Goal: Navigation & Orientation: Understand site structure

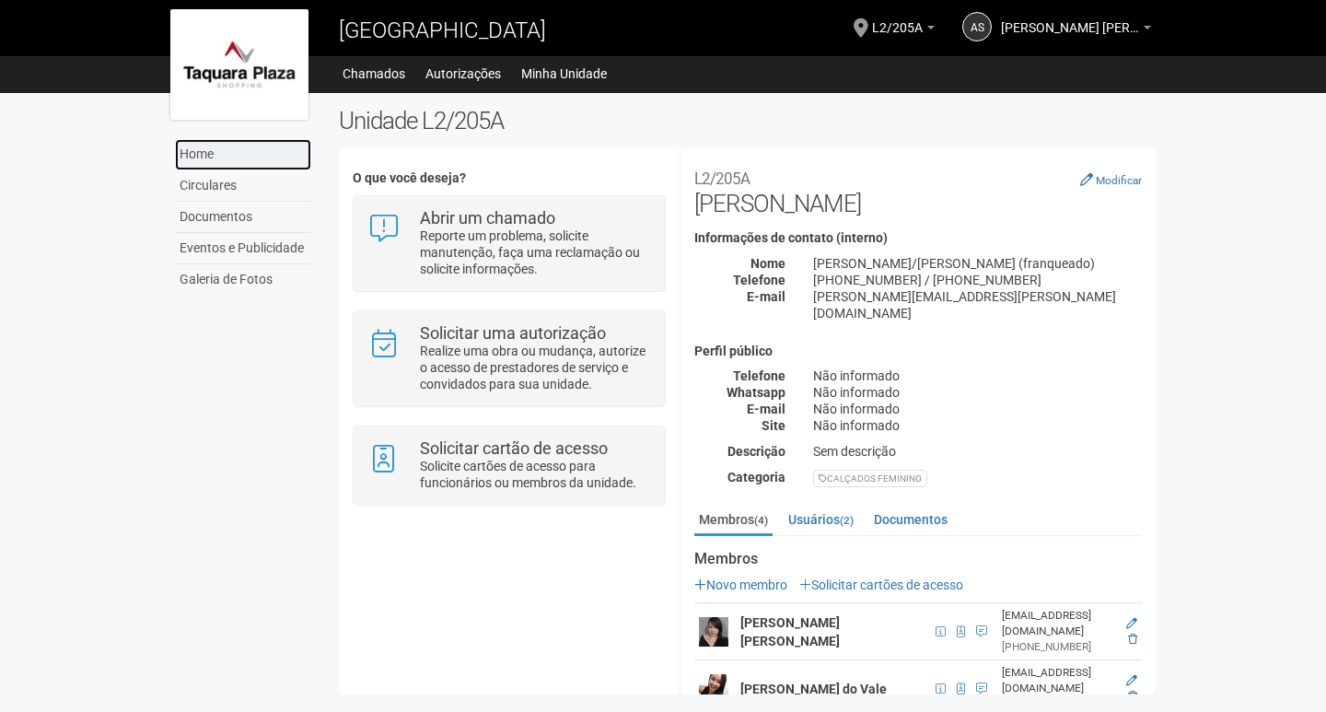
click at [210, 154] on link "Home" at bounding box center [243, 154] width 136 height 31
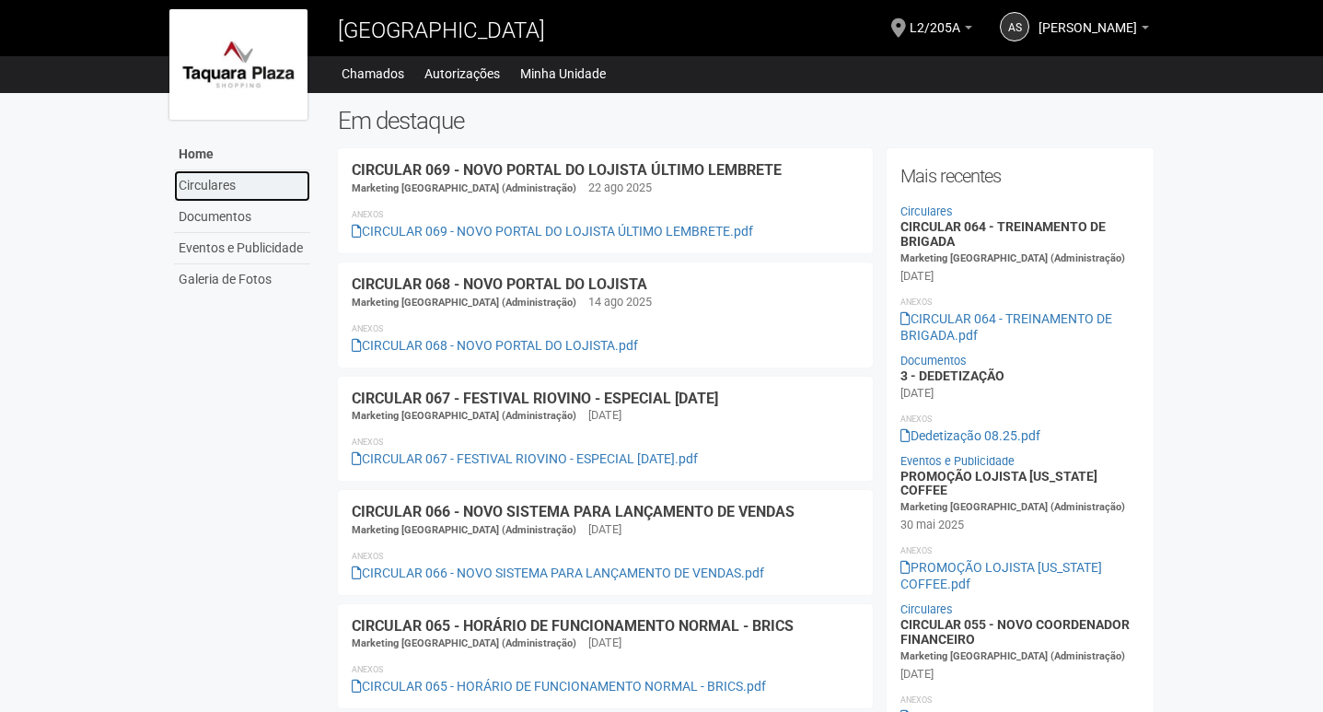
click at [207, 182] on link "Circulares" at bounding box center [242, 185] width 136 height 31
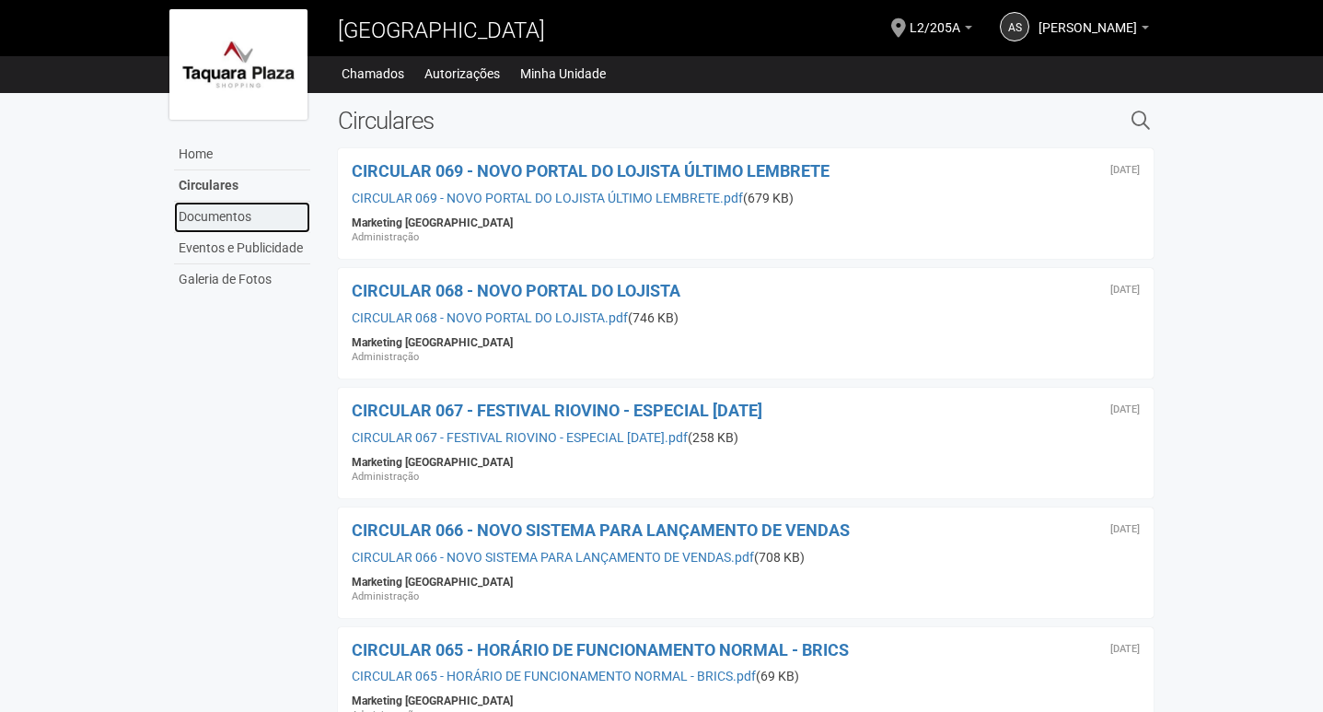
click at [226, 226] on link "Documentos" at bounding box center [242, 217] width 136 height 31
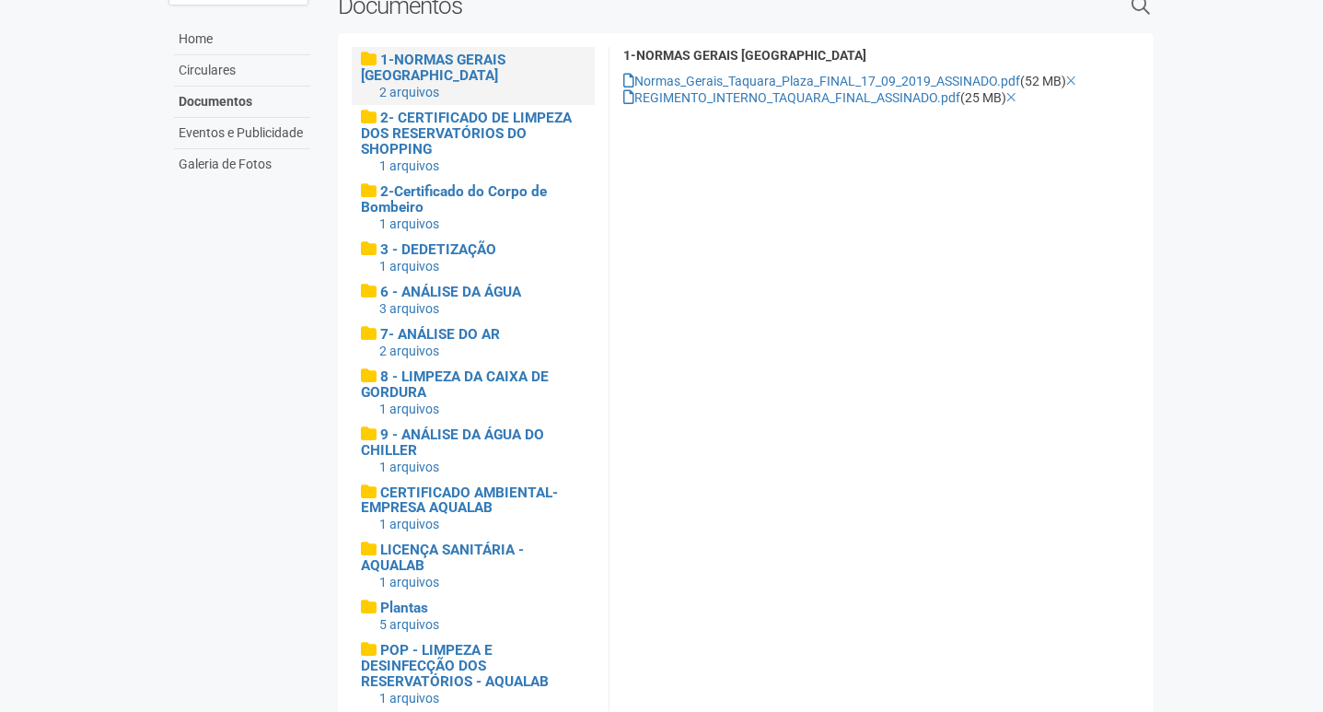
scroll to position [137, 0]
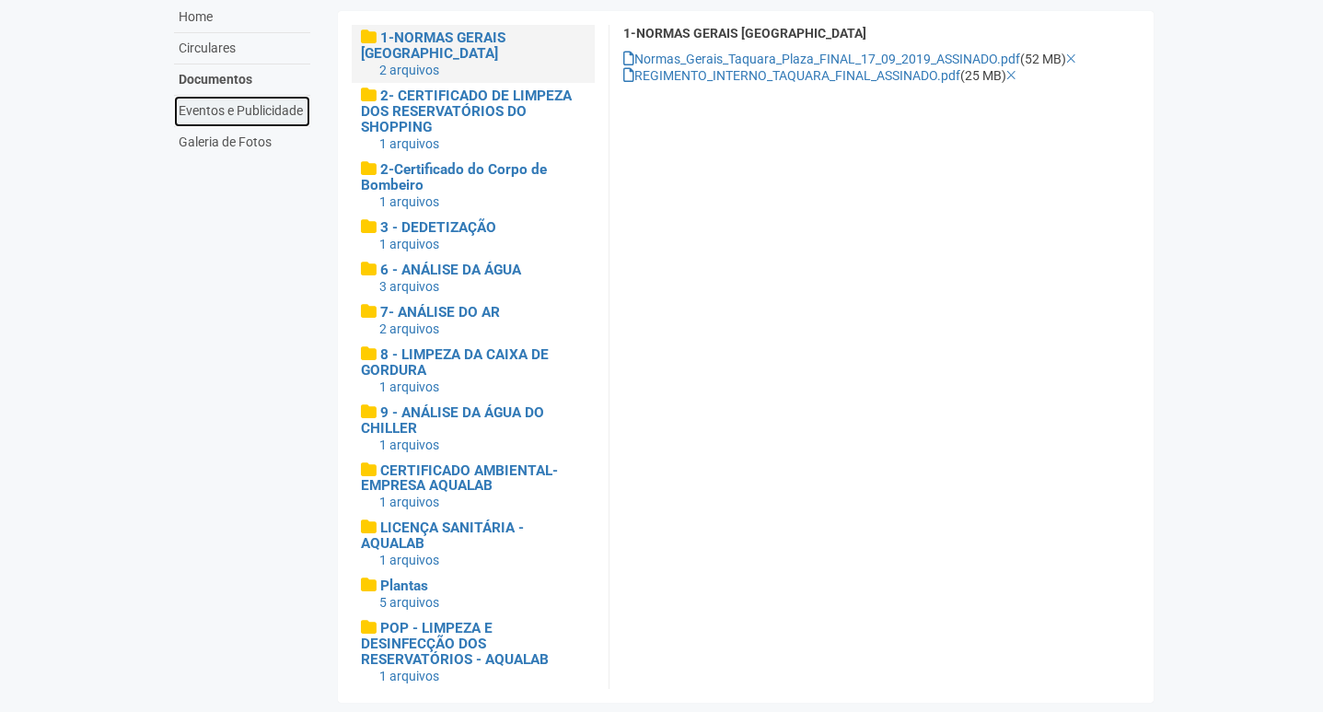
click at [268, 110] on link "Eventos e Publicidade" at bounding box center [242, 111] width 136 height 31
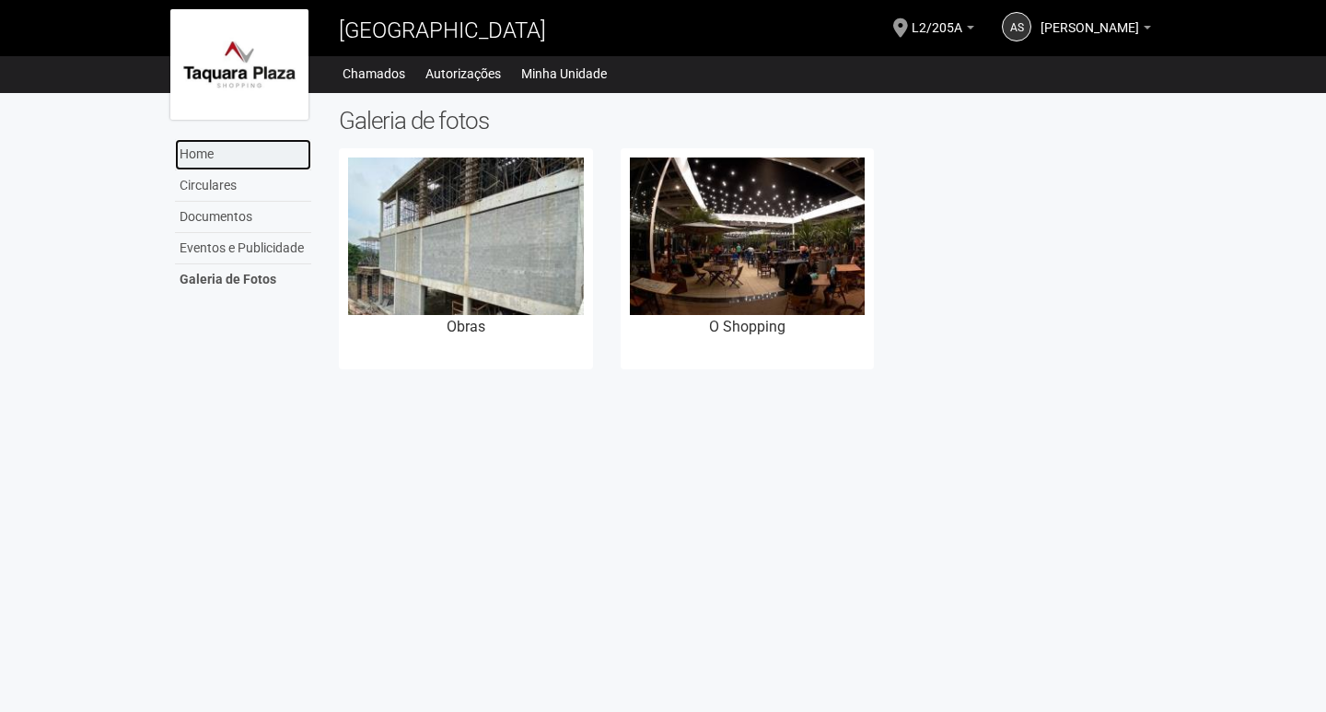
click at [227, 165] on link "Home" at bounding box center [243, 154] width 136 height 31
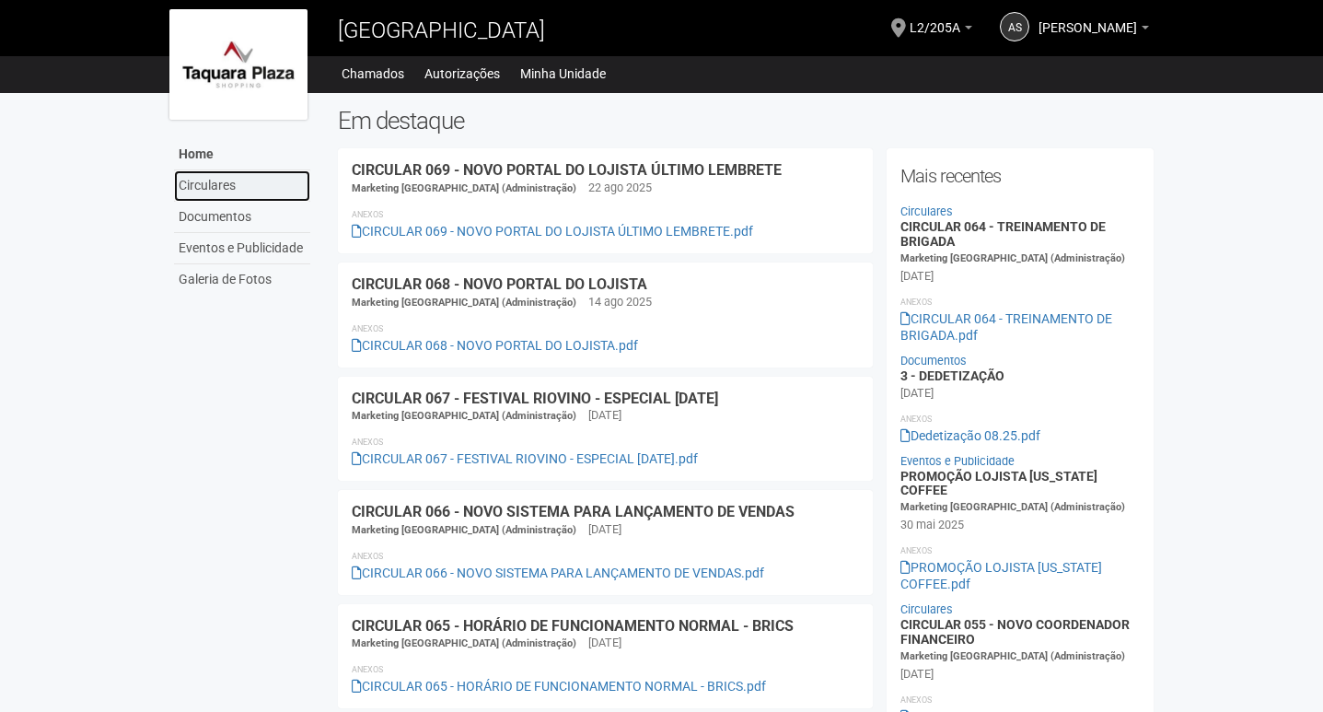
click at [244, 184] on link "Circulares" at bounding box center [242, 185] width 136 height 31
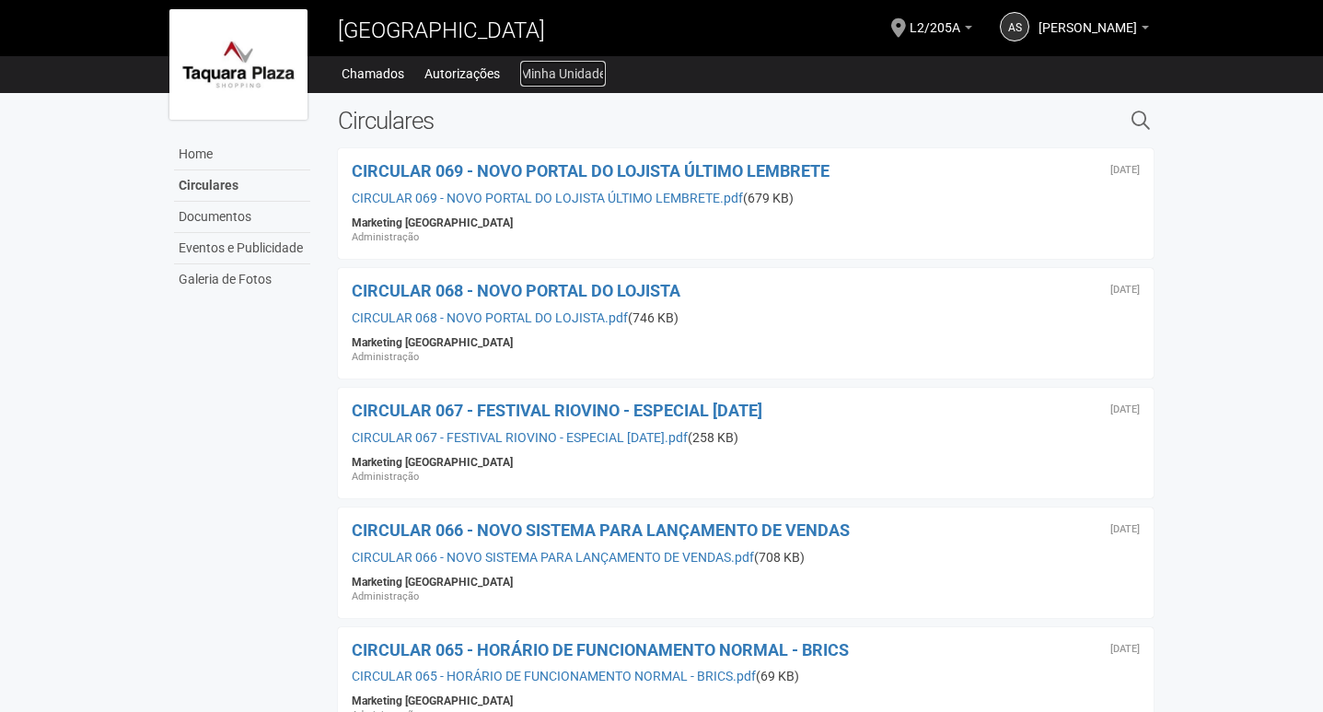
click at [578, 69] on link "Minha Unidade" at bounding box center [563, 74] width 86 height 26
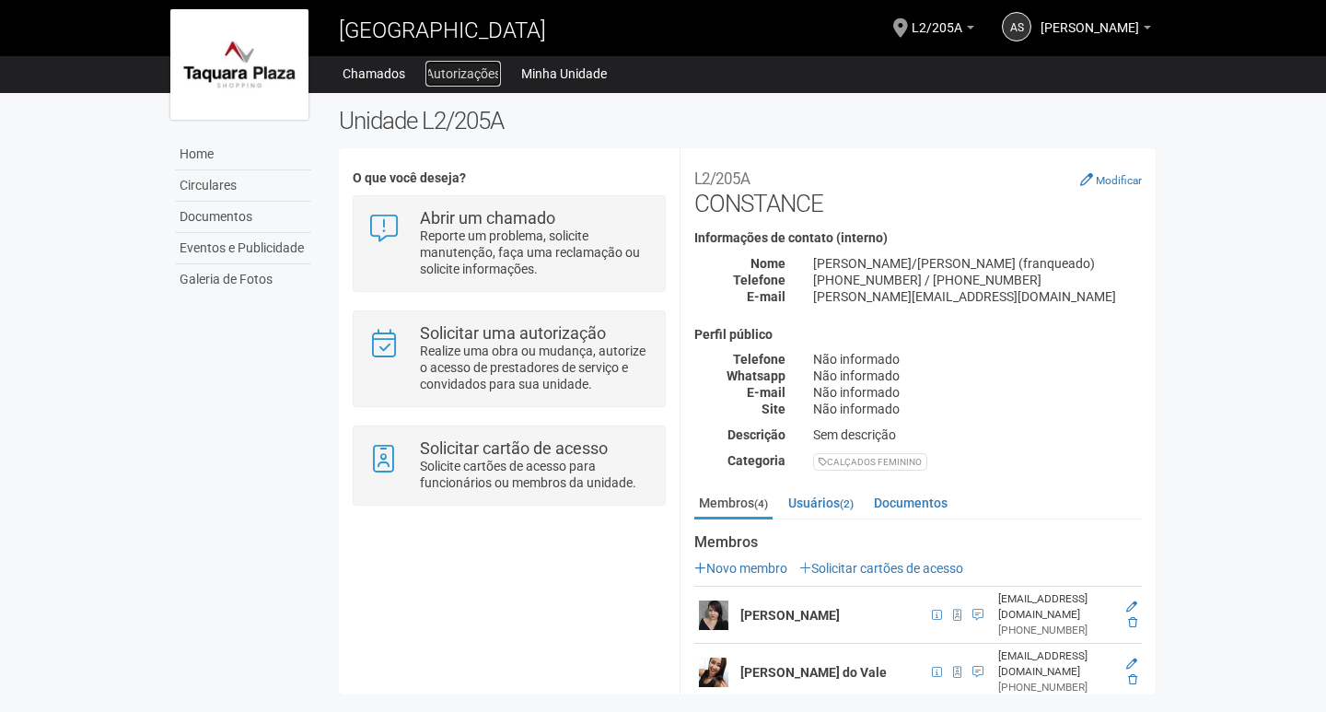
click at [449, 69] on link "Autorizações" at bounding box center [462, 74] width 75 height 26
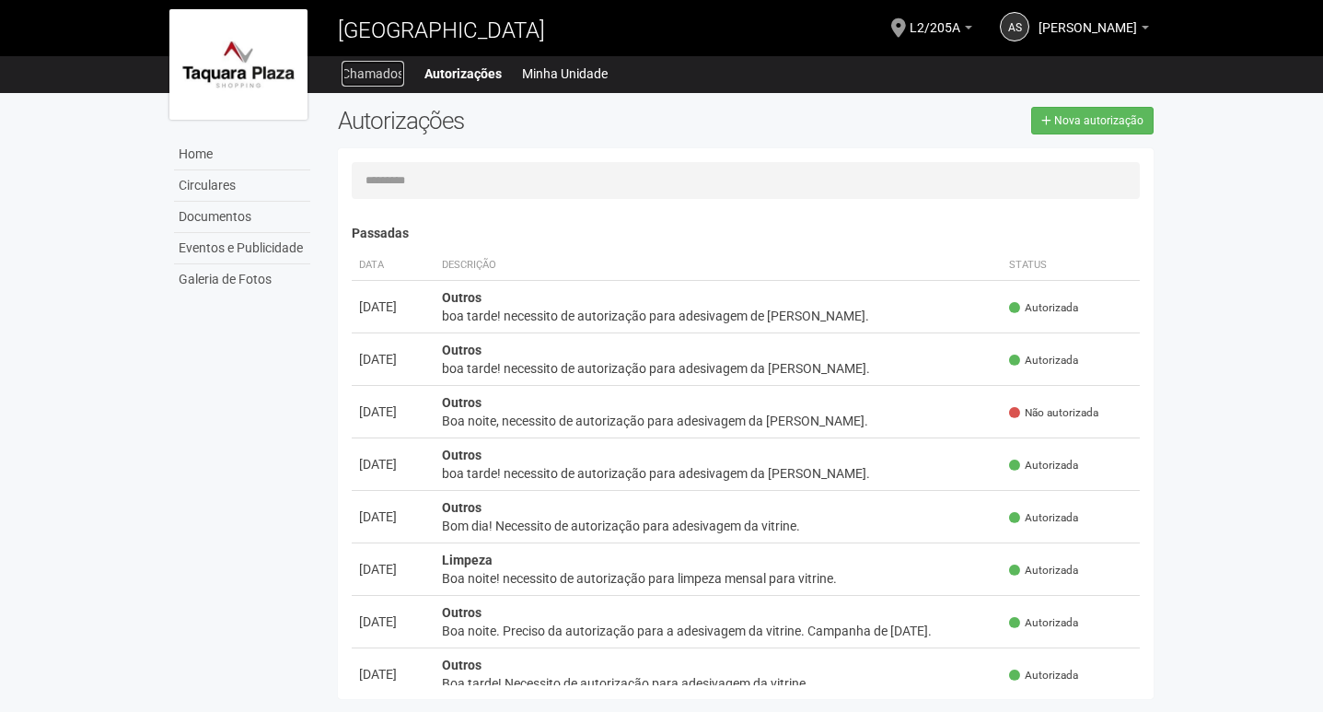
click at [377, 76] on link "Chamados" at bounding box center [373, 74] width 63 height 26
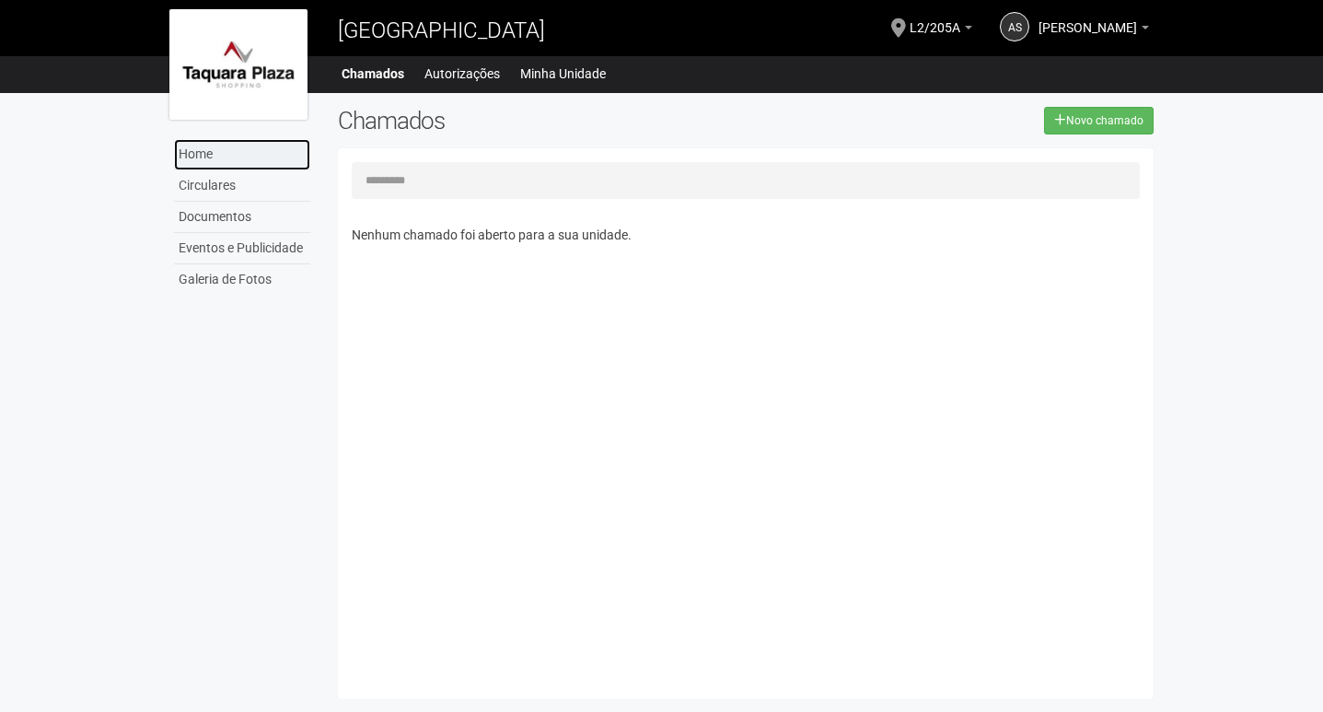
click at [225, 152] on link "Home" at bounding box center [242, 154] width 136 height 31
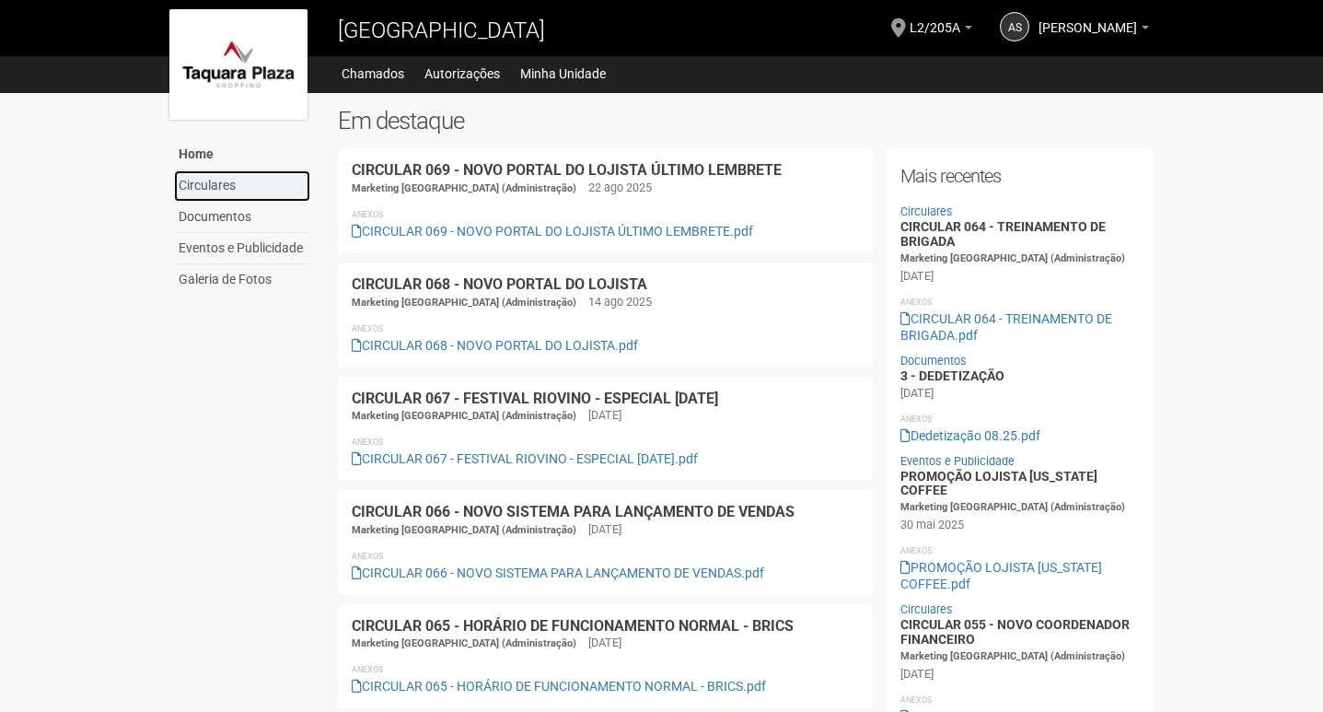
click at [203, 191] on link "Circulares" at bounding box center [242, 185] width 136 height 31
